Goal: Find specific page/section: Find specific page/section

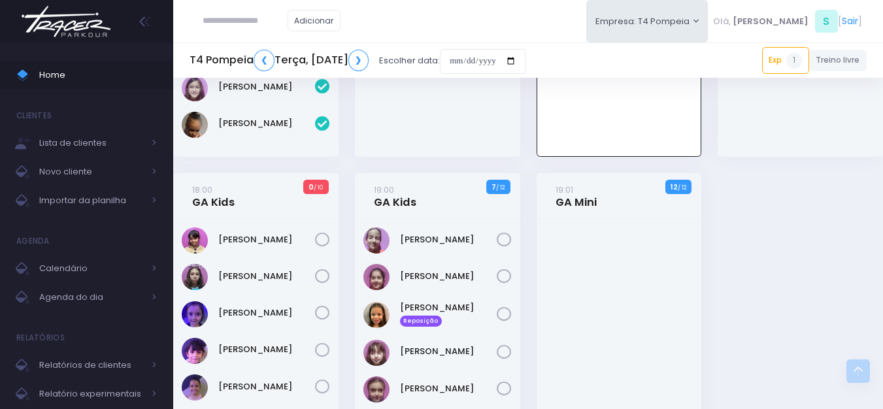
scroll to position [290, 0]
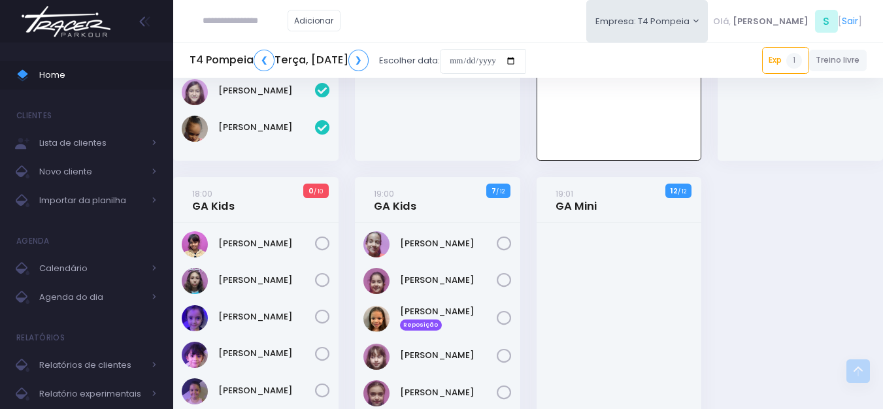
click at [287, 24] on input "text" at bounding box center [245, 20] width 85 height 25
type input "********"
click input "submit" at bounding box center [0, 0] width 0 height 0
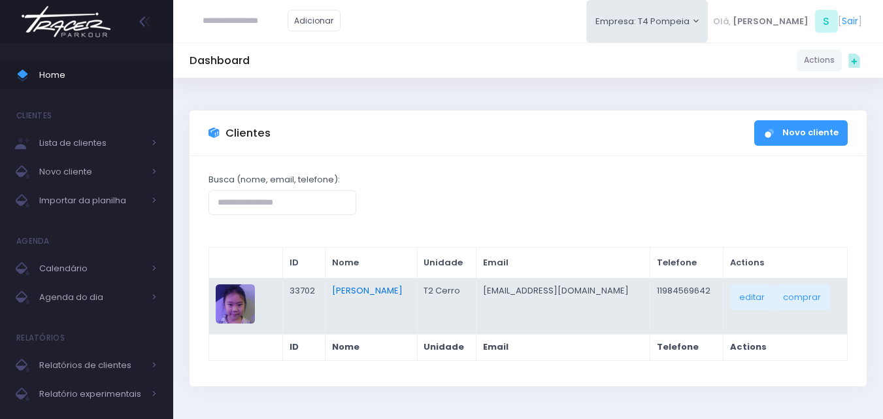
click at [364, 292] on link "Mei Hori" at bounding box center [367, 290] width 71 height 12
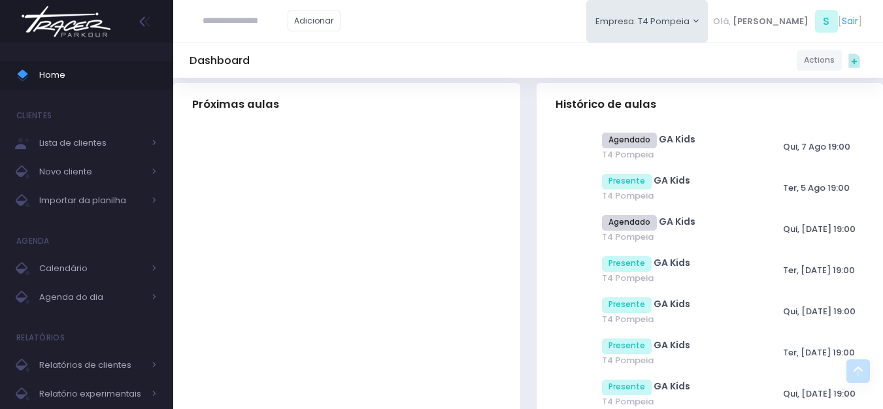
scroll to position [392, 0]
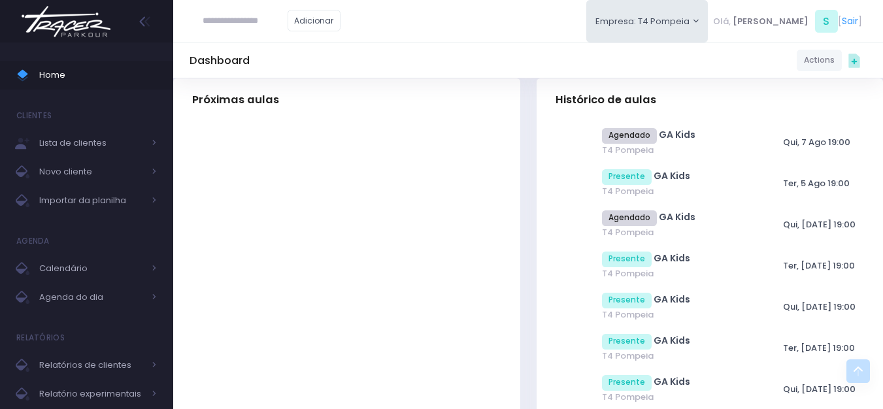
click at [90, 19] on img at bounding box center [65, 22] width 99 height 46
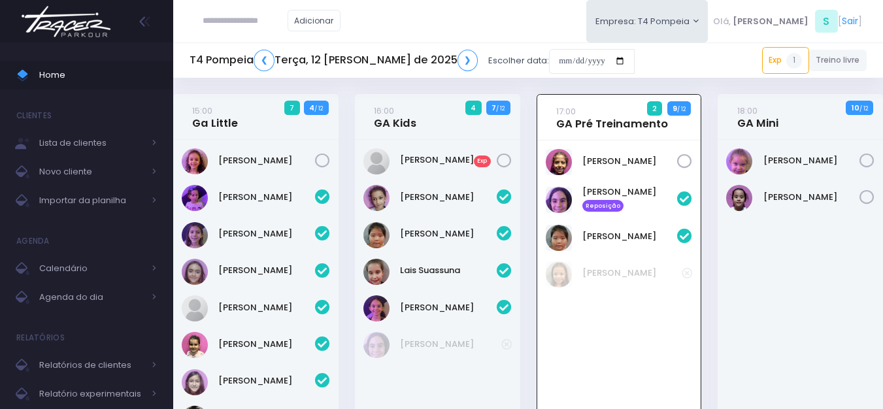
scroll to position [94, 0]
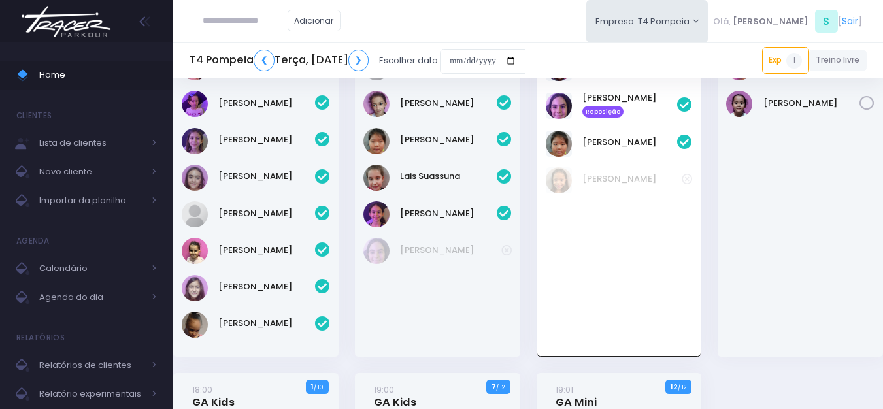
click at [89, 16] on img at bounding box center [65, 22] width 99 height 46
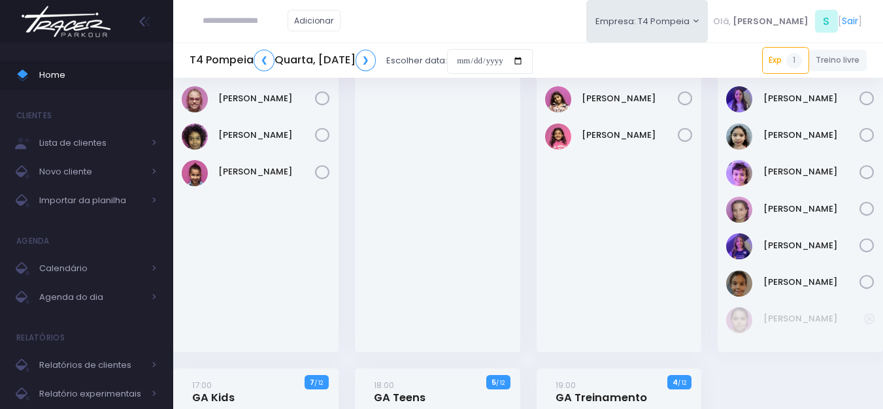
scroll to position [65, 0]
